Goal: Task Accomplishment & Management: Manage account settings

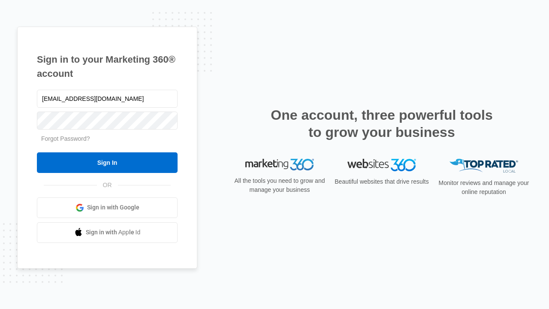
type input "dankie614@gmail.com"
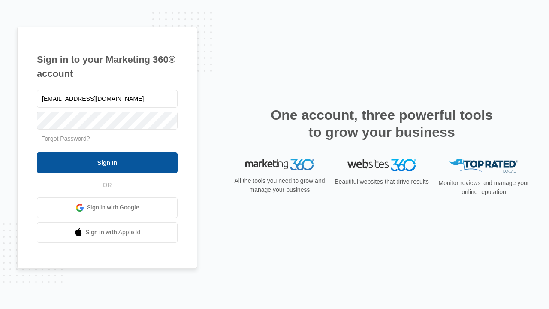
click at [107, 162] on input "Sign In" at bounding box center [107, 162] width 141 height 21
